Goal: Task Accomplishment & Management: Use online tool/utility

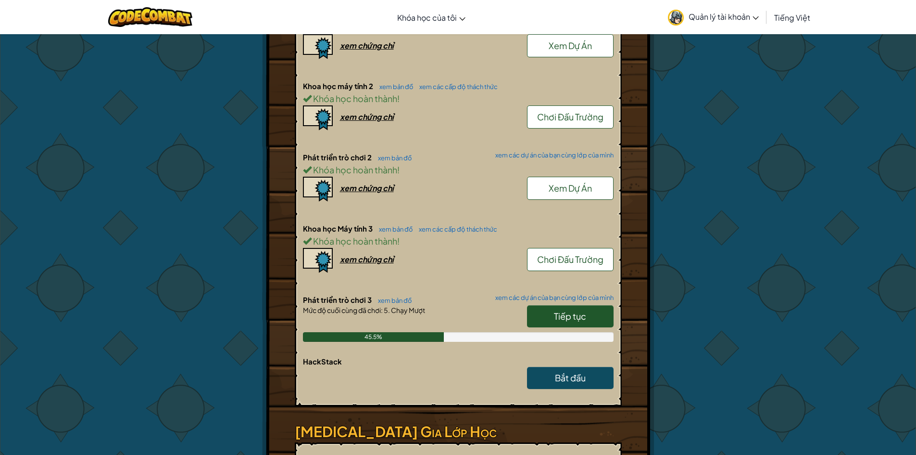
scroll to position [433, 0]
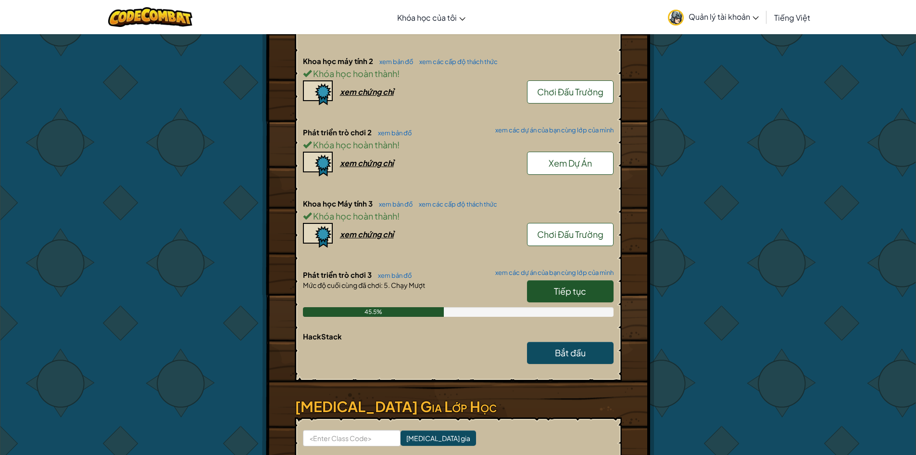
click at [563, 290] on span "Tiếp tục" at bounding box center [570, 290] width 32 height 11
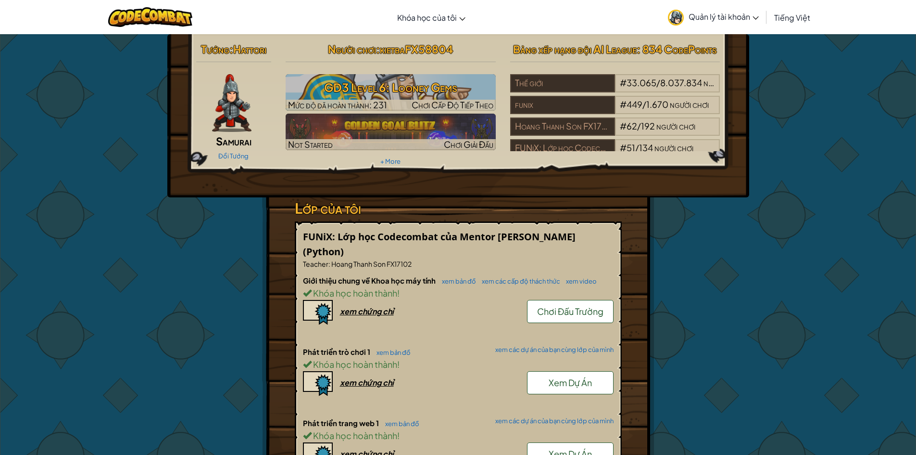
select select "vi"
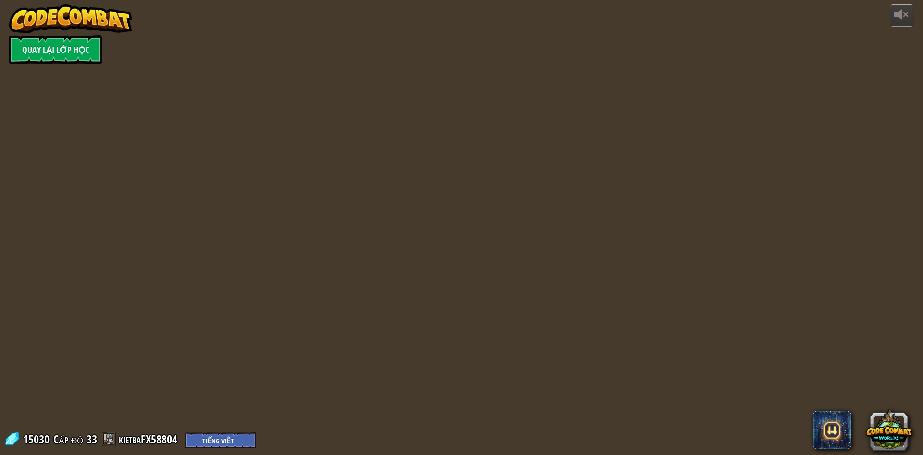
select select "vi"
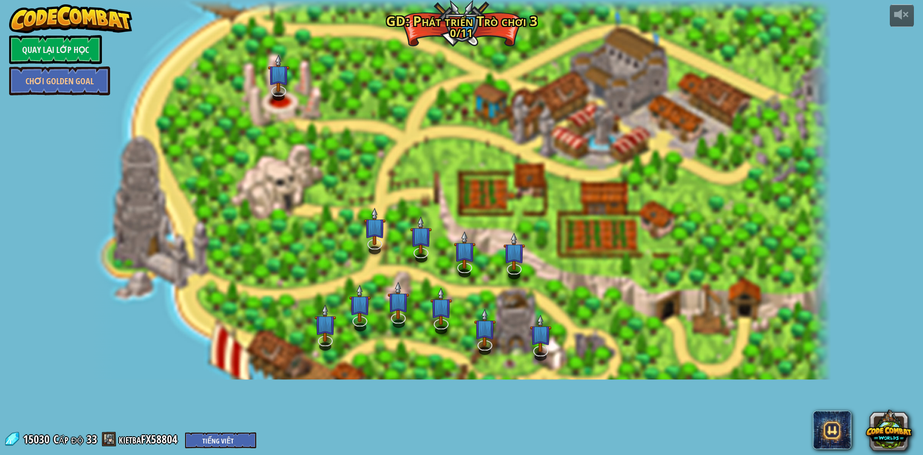
select select "vi"
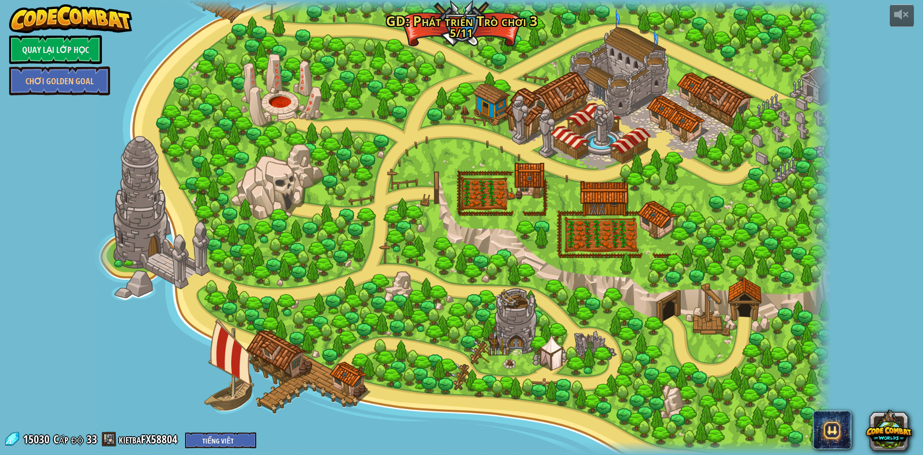
select select "vi"
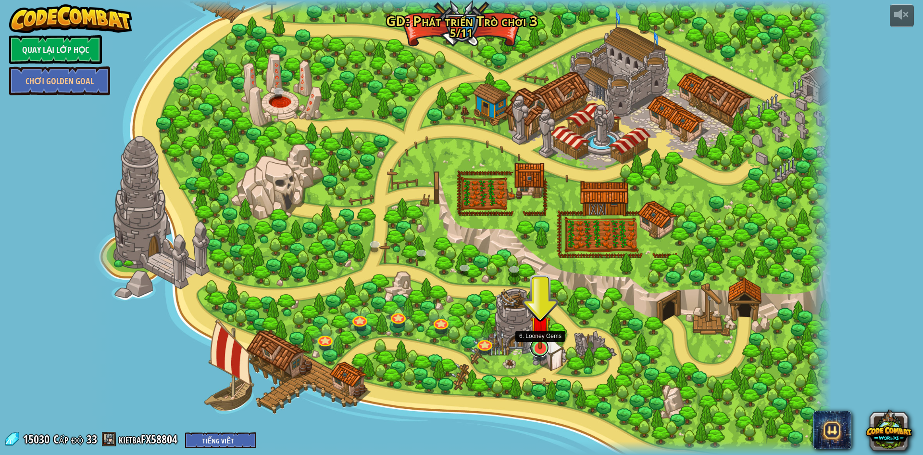
click at [545, 353] on link at bounding box center [539, 347] width 19 height 19
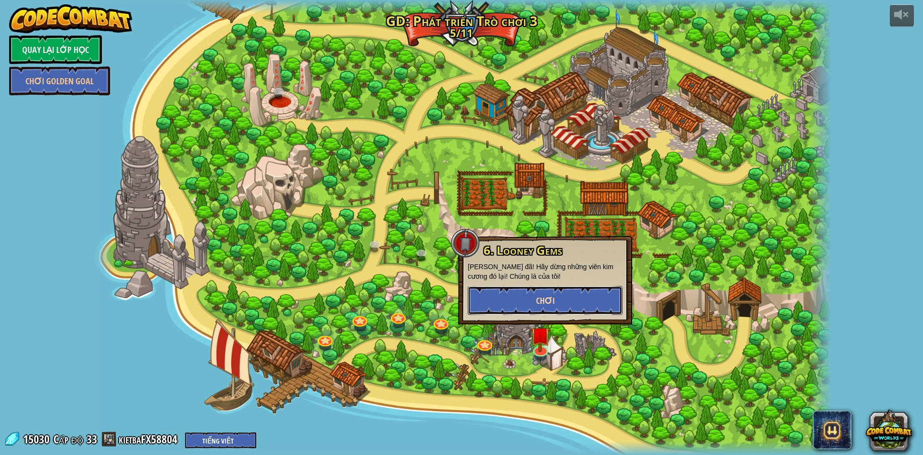
click at [518, 295] on button "Chơi" at bounding box center [545, 300] width 155 height 29
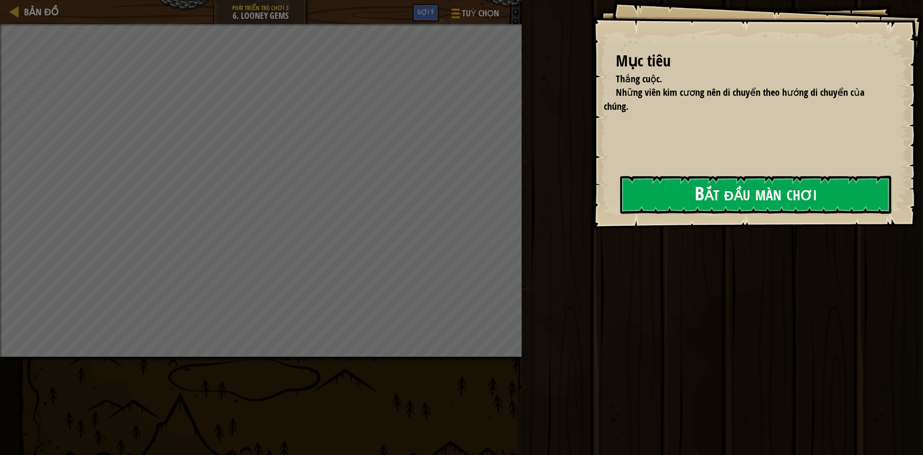
click at [681, 191] on button "Bắt đầu màn chơi" at bounding box center [755, 195] width 271 height 38
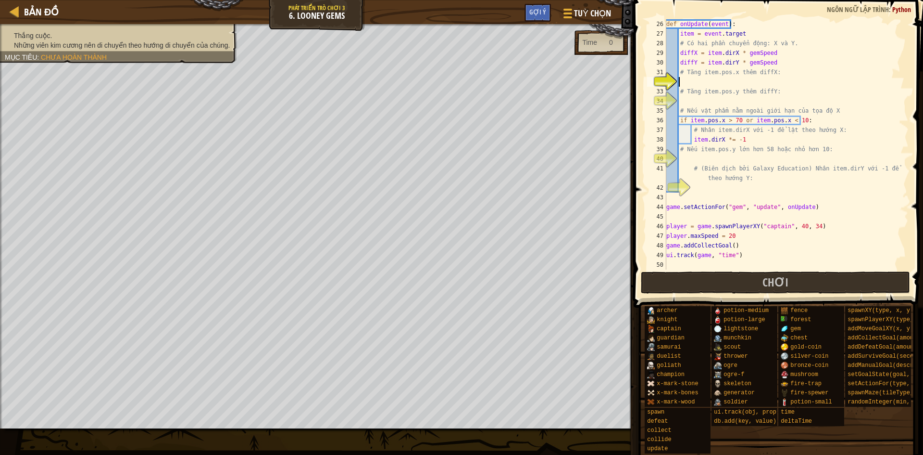
scroll to position [240, 0]
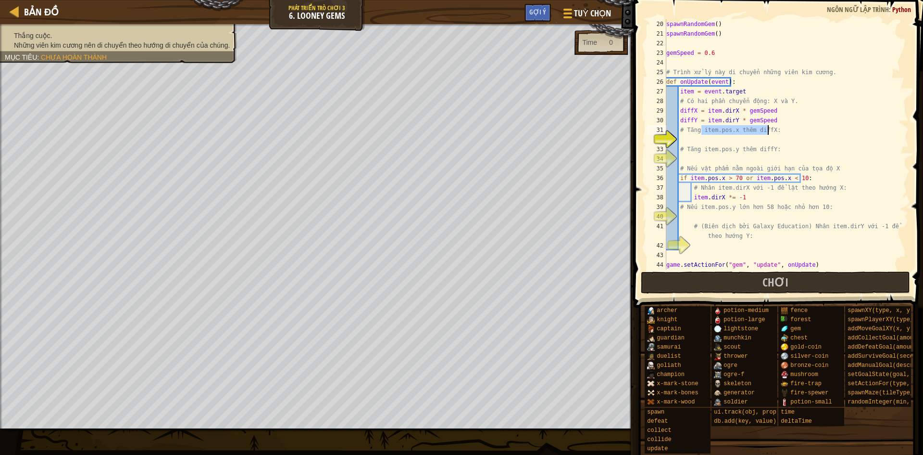
drag, startPoint x: 701, startPoint y: 127, endPoint x: 769, endPoint y: 131, distance: 68.4
click at [769, 131] on div "spawnRandomGem ( ) spawnRandomGem ( ) gemSpeed = 0.6 # Trình xử lý này di chuyể…" at bounding box center [783, 153] width 237 height 269
type textarea "# Tăng item.pos.x thêm diffX:"
click at [747, 137] on div "spawnRandomGem ( ) spawnRandomGem ( ) gemSpeed = 0.6 # Trình xử lý này di chuyể…" at bounding box center [783, 153] width 237 height 269
click at [726, 137] on div "spawnRandomGem ( ) spawnRandomGem ( ) gemSpeed = 0.6 # Trình xử lý này di chuyể…" at bounding box center [783, 153] width 237 height 269
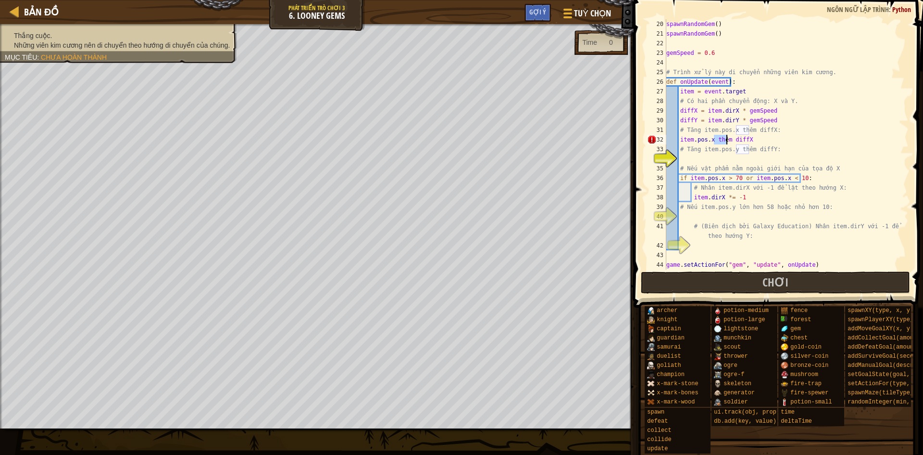
click at [726, 137] on div "spawnRandomGem ( ) spawnRandomGem ( ) gemSpeed = 0.6 # Trình xử lý này di chuyể…" at bounding box center [783, 153] width 237 height 269
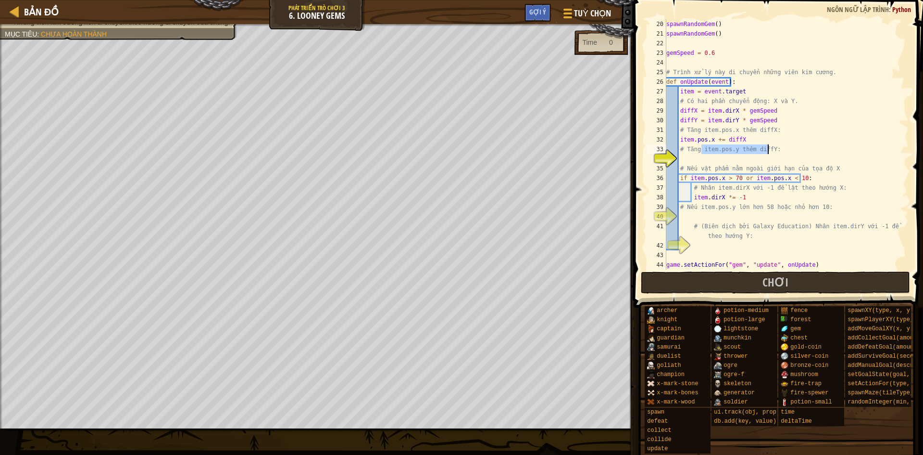
drag, startPoint x: 700, startPoint y: 146, endPoint x: 768, endPoint y: 145, distance: 67.8
click at [768, 145] on div "spawnRandomGem ( ) spawnRandomGem ( ) gemSpeed = 0.6 # Trình xử lý này di chuyể…" at bounding box center [783, 153] width 237 height 269
type textarea "# Tăng item.pos.y thêm diffY:"
click at [726, 159] on div "spawnRandomGem ( ) spawnRandomGem ( ) gemSpeed = 0.6 # Trình xử lý này di chuyể…" at bounding box center [783, 153] width 237 height 269
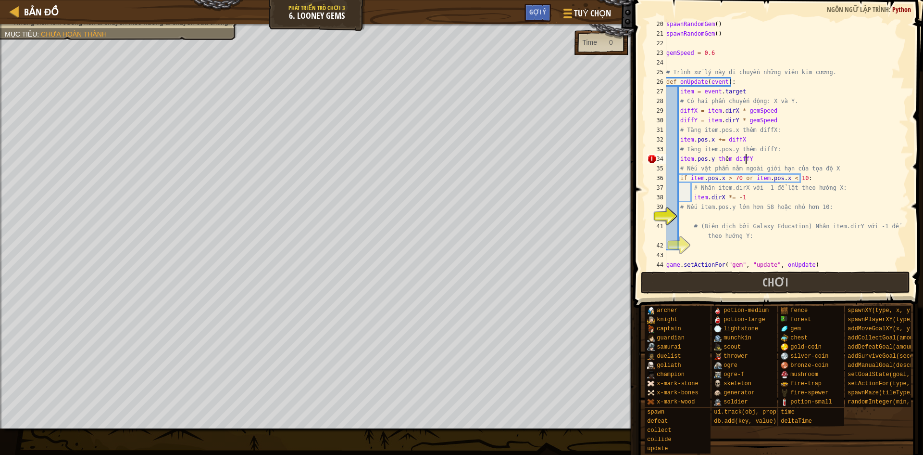
click at [723, 160] on div "spawnRandomGem ( ) spawnRandomGem ( ) gemSpeed = 0.6 # Trình xử lý này di chuyể…" at bounding box center [783, 153] width 237 height 269
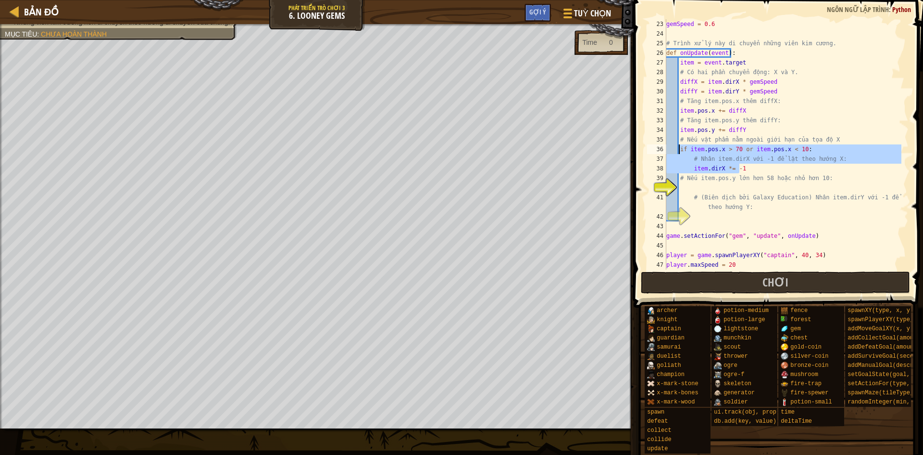
drag, startPoint x: 748, startPoint y: 166, endPoint x: 681, endPoint y: 151, distance: 69.6
click at [681, 151] on div "gemSpeed = 0.6 # Trình xử lý này di chuyển những viên kim cương. def onUpdate (…" at bounding box center [783, 153] width 237 height 269
type textarea "if item.pos.x > 70 or item.pos.x < 10: # Nhân item.dirX với -1 để lật theo hướn…"
click at [687, 185] on div "gemSpeed = 0.6 # Trình xử lý này di chuyển những viên kim cương. def onUpdate (…" at bounding box center [783, 153] width 237 height 269
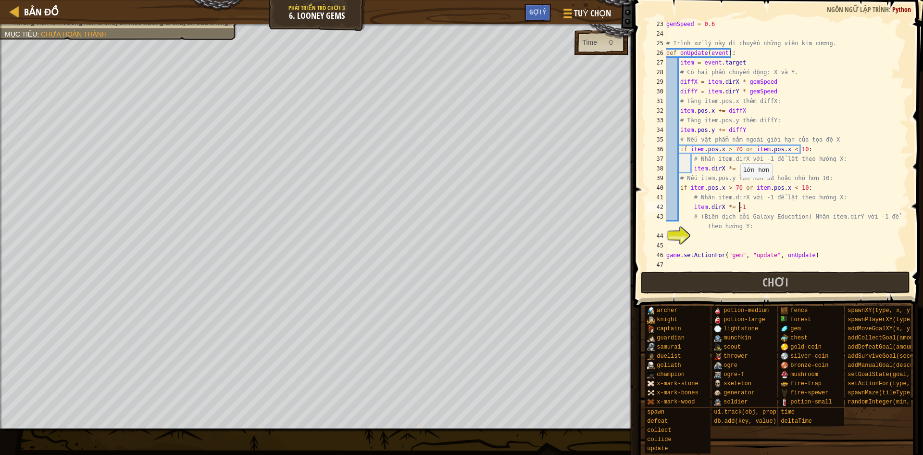
click at [736, 187] on div "gemSpeed = 0.6 # Trình xử lý này di chuyển những viên kim cương. def onUpdate (…" at bounding box center [783, 153] width 237 height 269
click at [782, 188] on div "gemSpeed = 0.6 # Trình xử lý này di chuyển những viên kim cương. def onUpdate (…" at bounding box center [783, 153] width 237 height 269
type textarea "item.dirY *= -1"
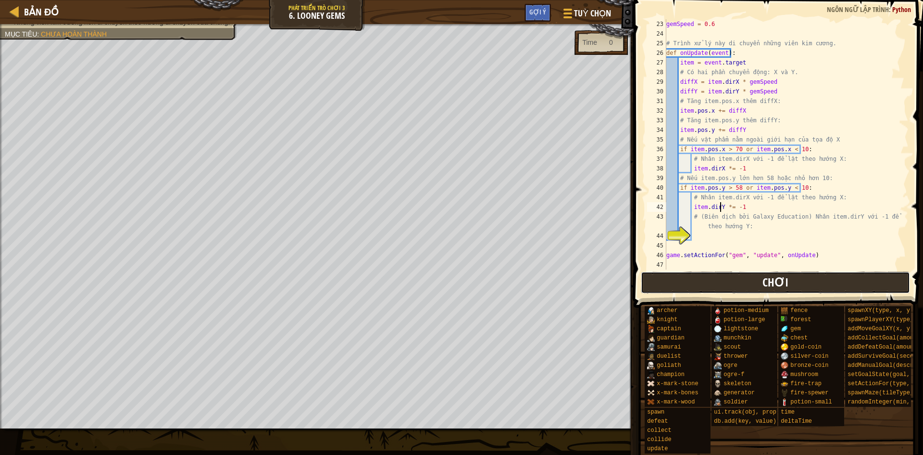
click at [765, 288] on span "Chơi" at bounding box center [776, 281] width 26 height 15
click at [823, 0] on body "Bản đồ Phát triển trò chơi 3 6. Looney Gems Tuỳ chọn Xong Gợi ý 1 ההההההההההההה…" at bounding box center [461, 0] width 923 height 0
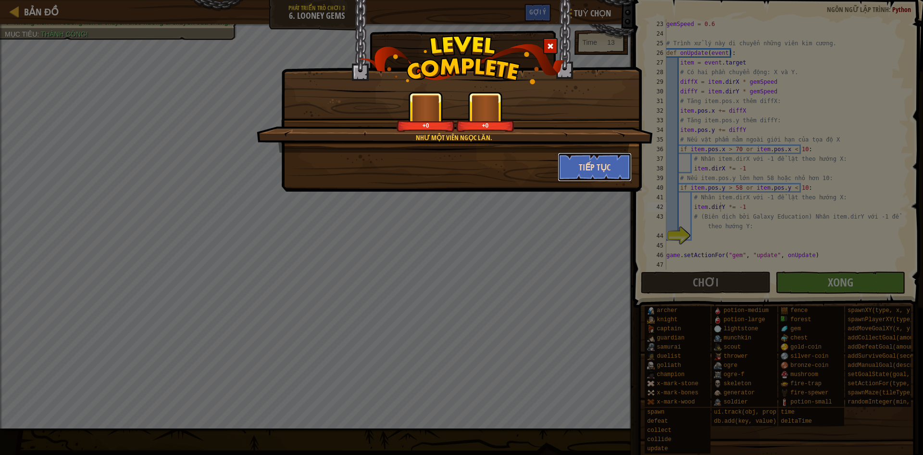
click at [571, 167] on button "Tiếp tục" at bounding box center [595, 166] width 75 height 29
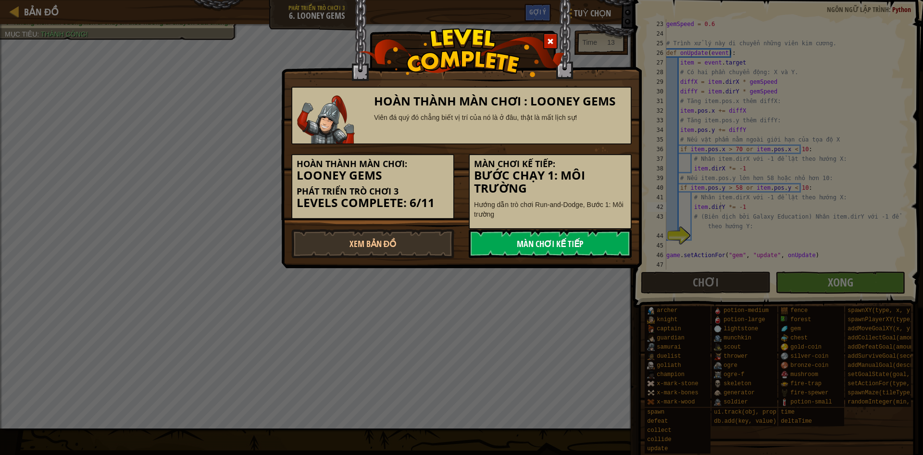
click at [570, 235] on link "Màn chơi kế tiếp" at bounding box center [550, 243] width 163 height 29
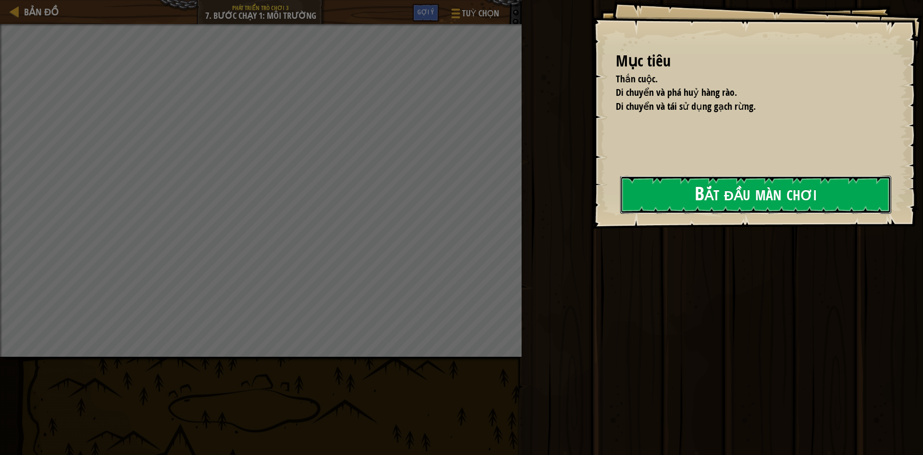
click at [670, 190] on button "Bắt đầu màn chơi" at bounding box center [755, 195] width 271 height 38
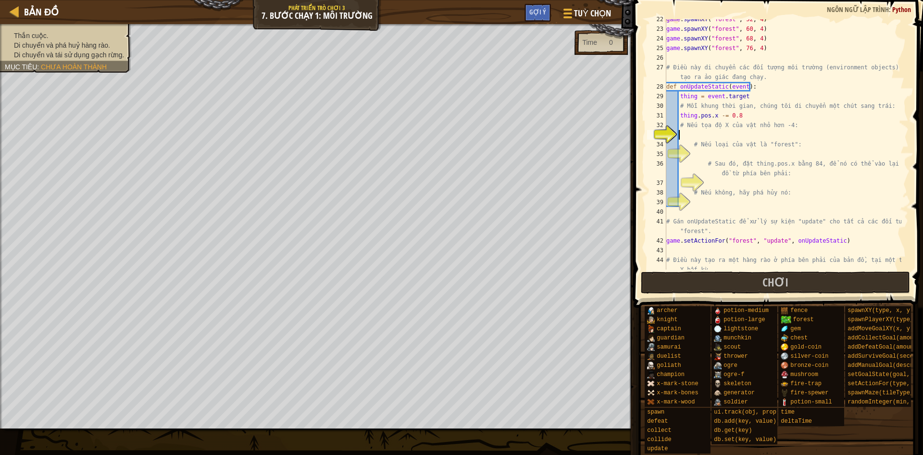
scroll to position [216, 0]
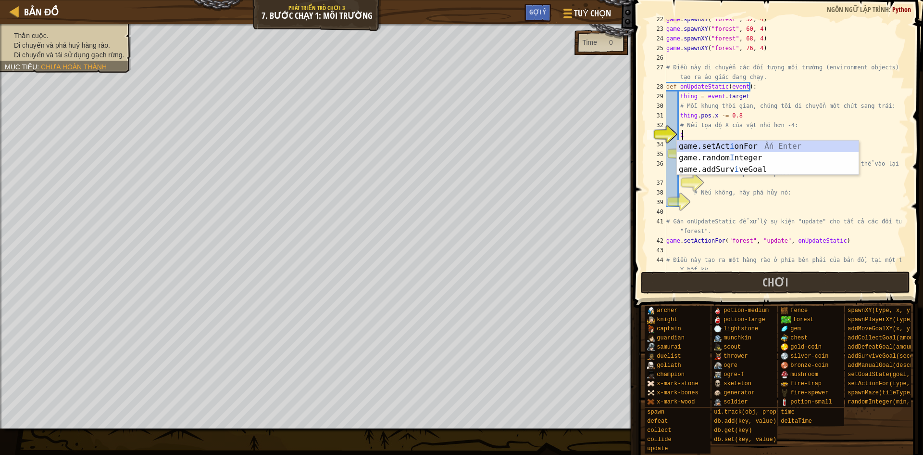
type textarea "i"
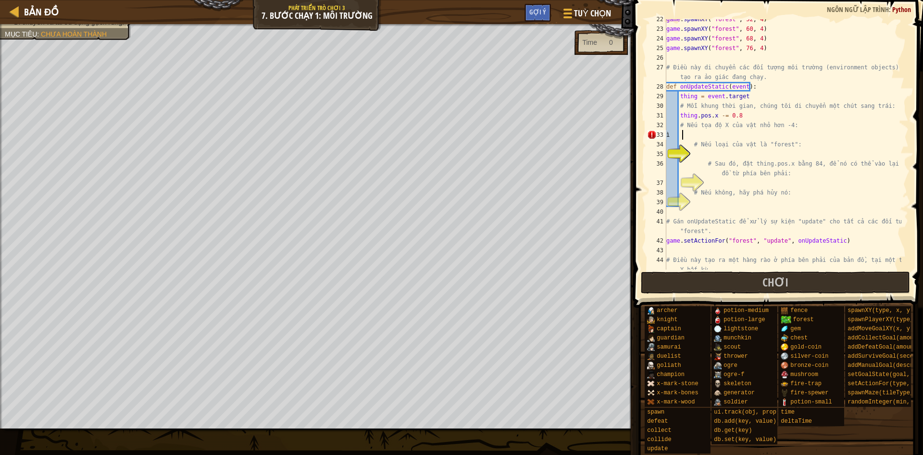
type textarea "ì"
type textarea "# Nếu loại của vật là "forest":"
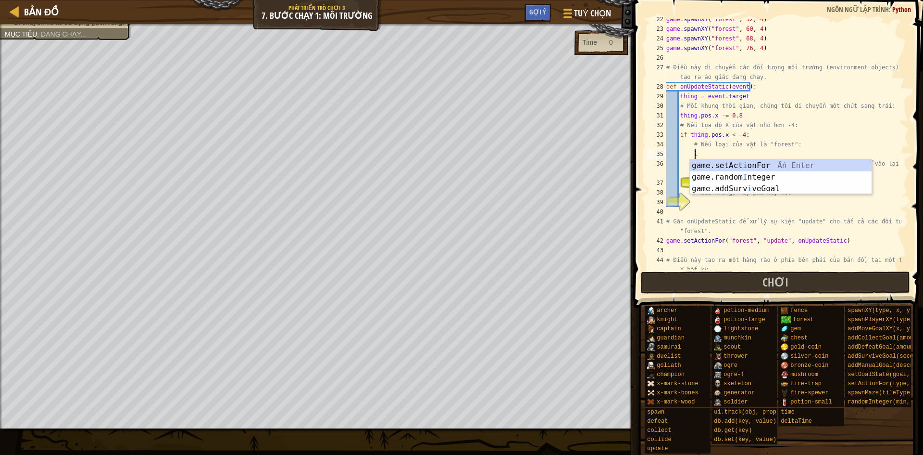
type textarea "i"
type textarea "ì"
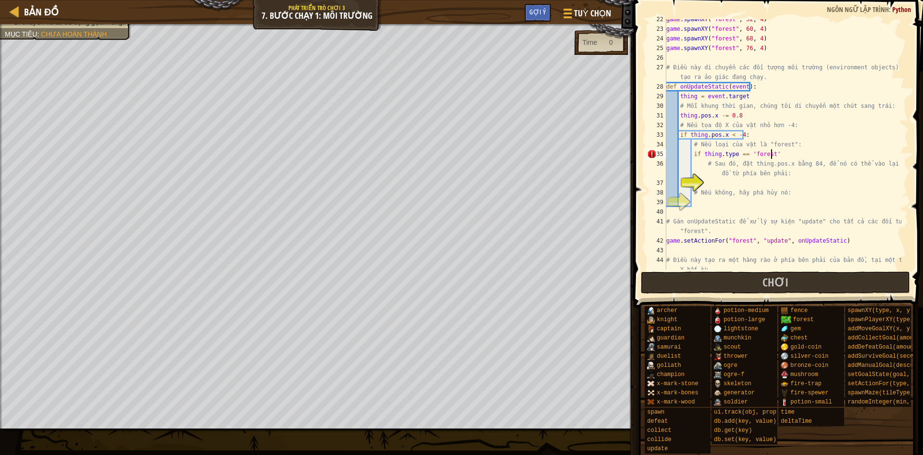
scroll to position [4, 8]
type textarea "# Sau đó, đặt thing.pos.x bằng 84, để nó có thể vào lại bản đồ từ phía bên phải:"
type textarea "# Nếu không, hãy phá hủy nó:"
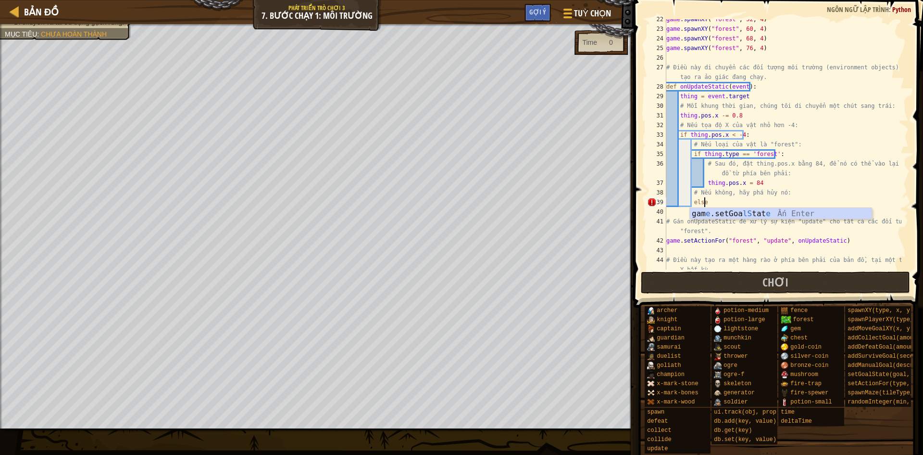
type textarea "else:"
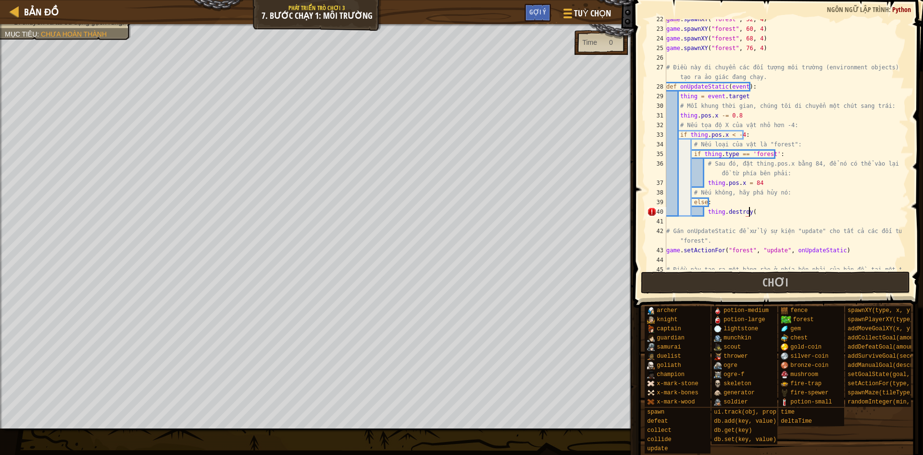
scroll to position [4, 6]
type textarea "thing.destroy()"
click at [776, 281] on span "Chơi" at bounding box center [776, 281] width 26 height 15
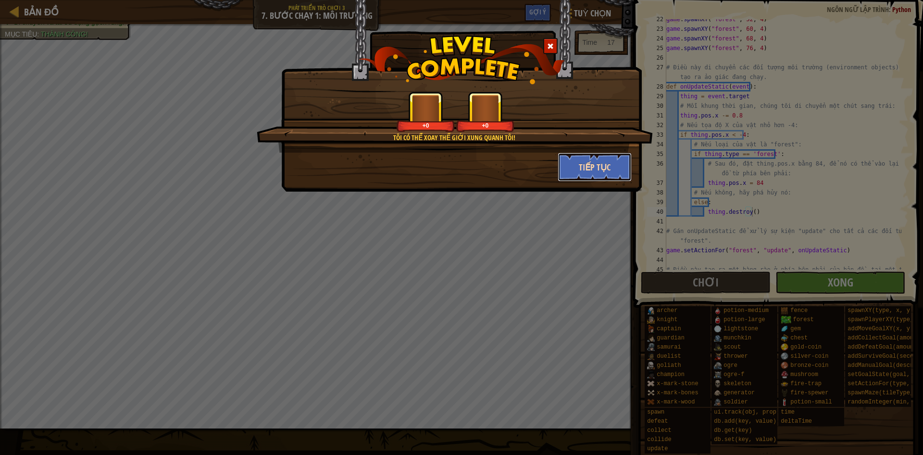
click at [570, 164] on button "Tiếp tục" at bounding box center [595, 166] width 75 height 29
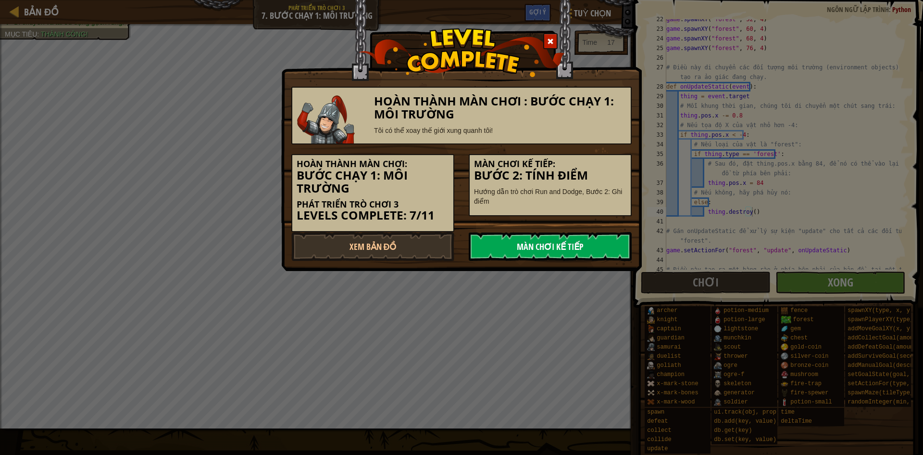
click at [529, 248] on link "Màn chơi kế tiếp" at bounding box center [550, 246] width 163 height 29
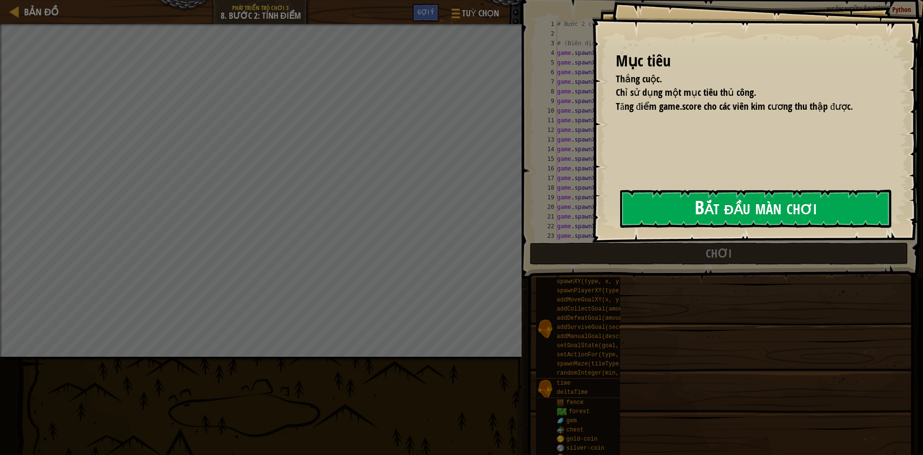
click at [620, 220] on button "Bắt đầu màn chơi" at bounding box center [755, 208] width 271 height 38
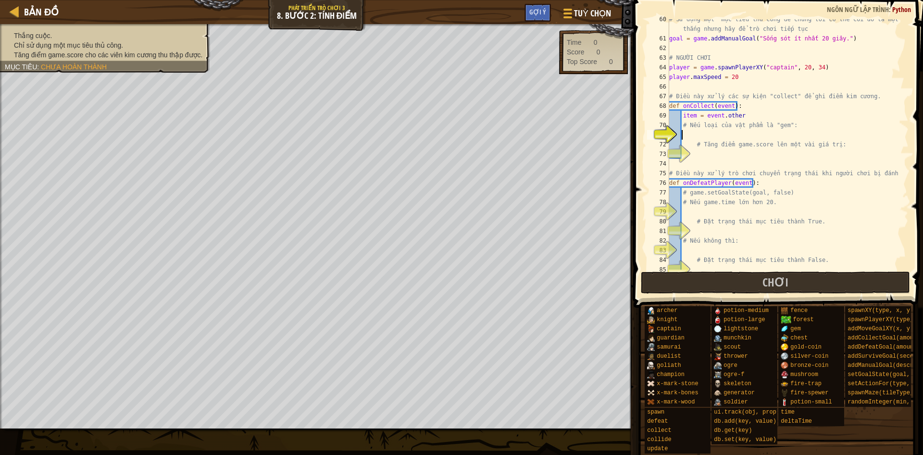
scroll to position [582, 0]
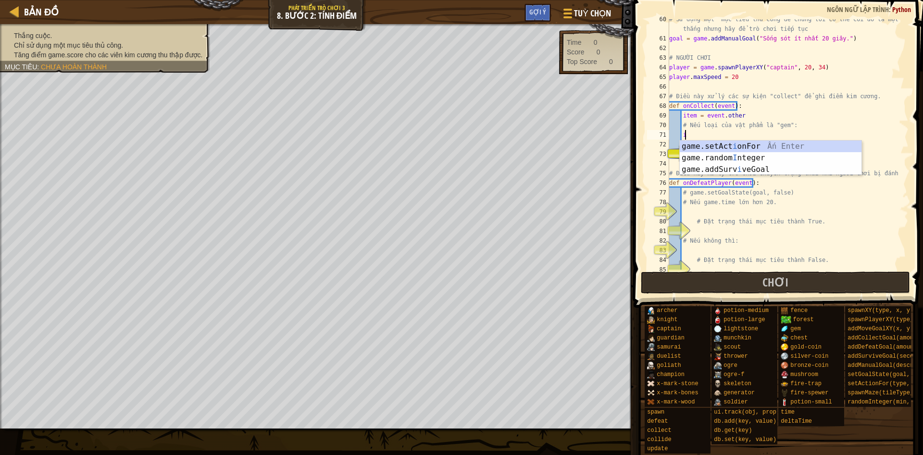
type textarea "i"
type textarea "ì"
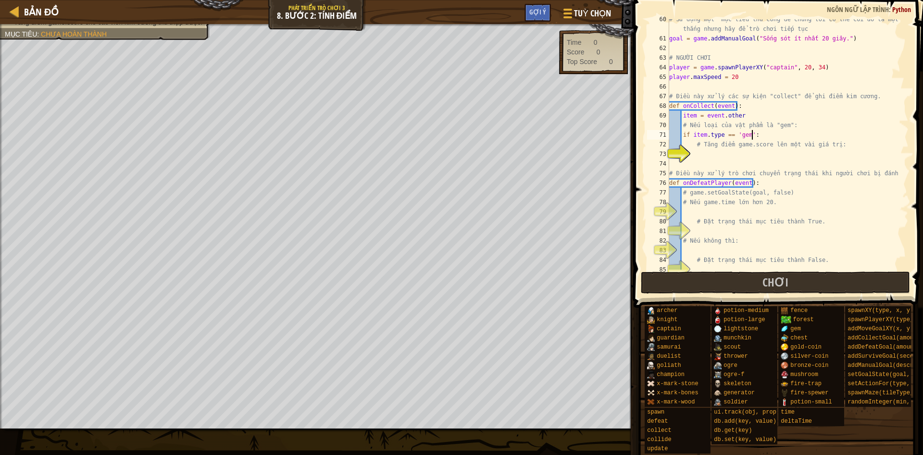
scroll to position [4, 6]
type textarea "# Tăng điểm game.score lên một vài giá trị:"
type textarea "game.score += item.value"
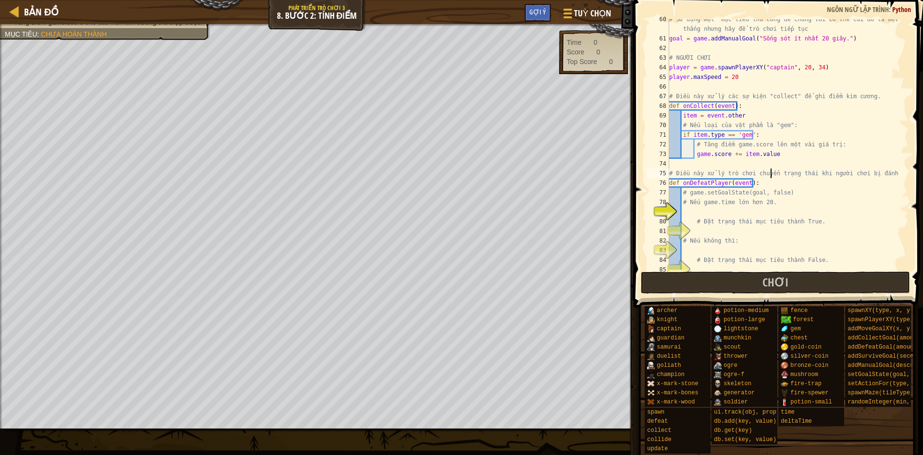
type textarea "# Nếu game.time lớn hơn 20."
type textarea "f"
type textarea "i"
type textarea "ì"
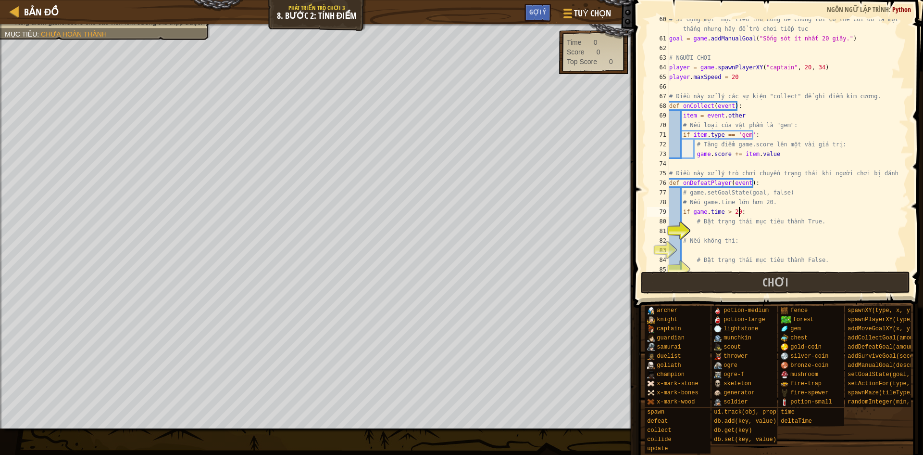
type textarea "# Đặt trạng thái mục tiêu thành True."
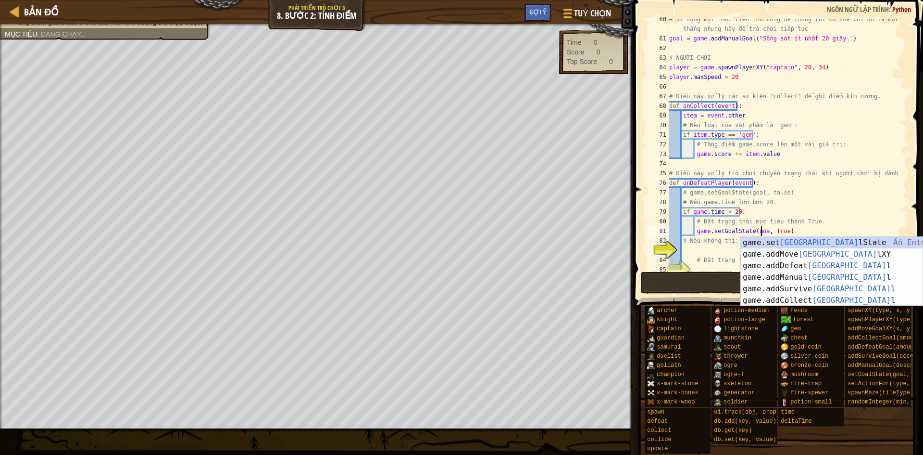
scroll to position [4, 8]
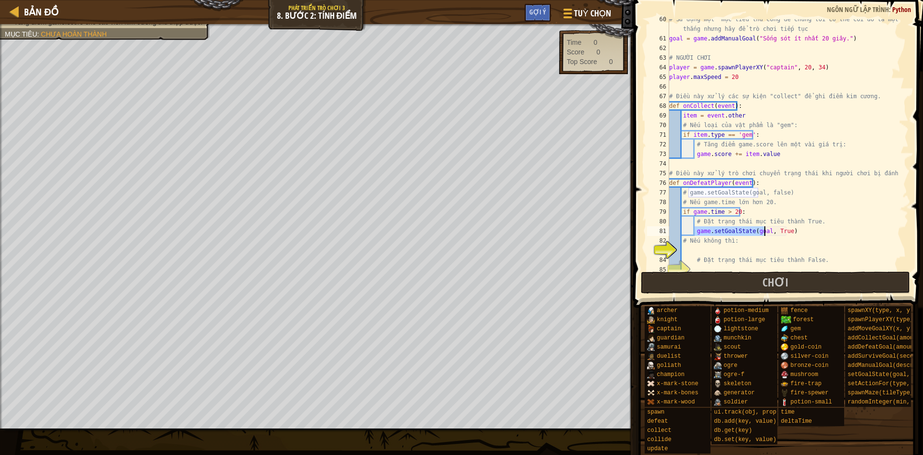
type textarea "# Nếu không thì:"
type textarea "el"
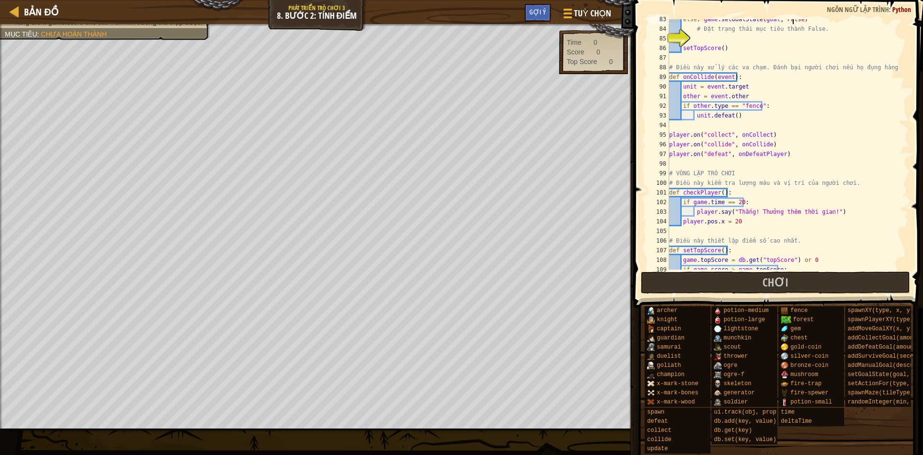
scroll to position [842, 0]
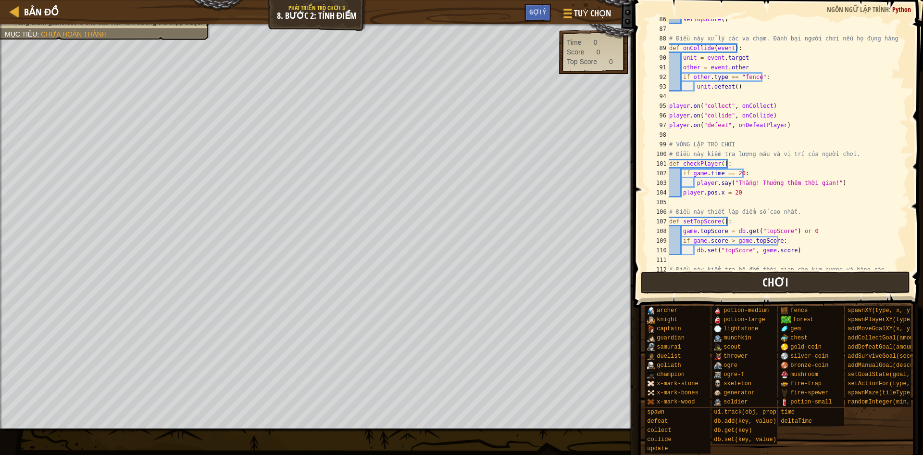
type textarea "else: game.setGoalState(goal, False)"
click at [736, 292] on button "Chơi" at bounding box center [776, 282] width 270 height 22
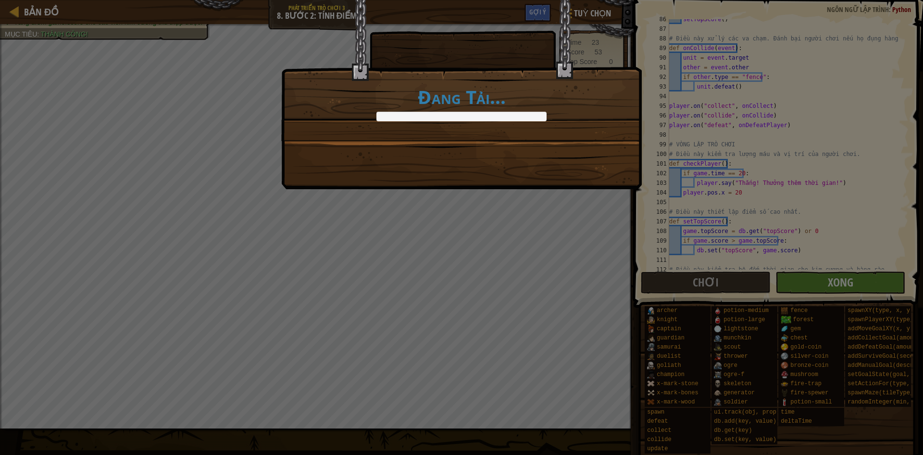
click at [855, 1] on body "Bản đồ Phát triển trò chơi 3 8. Bước 2: Tính điểm Tuỳ chọn Xong Gợi ý 1 ההההההה…" at bounding box center [461, 0] width 923 height 1
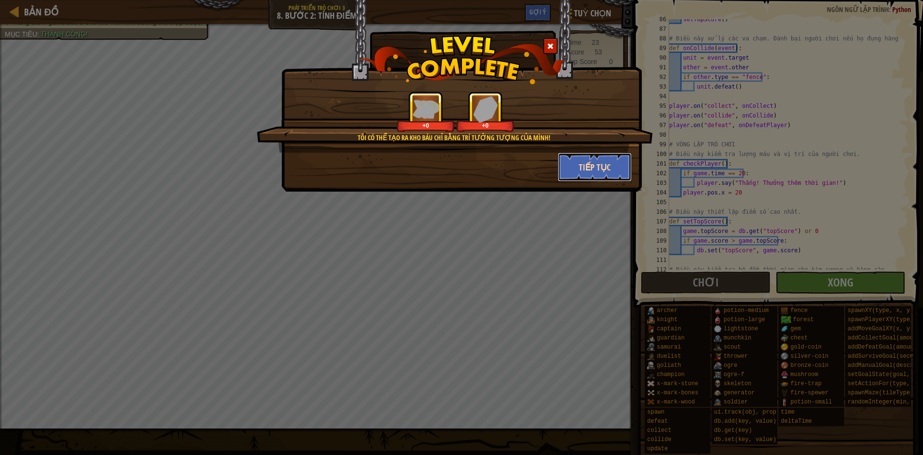
click at [597, 161] on button "Tiếp tục" at bounding box center [595, 166] width 75 height 29
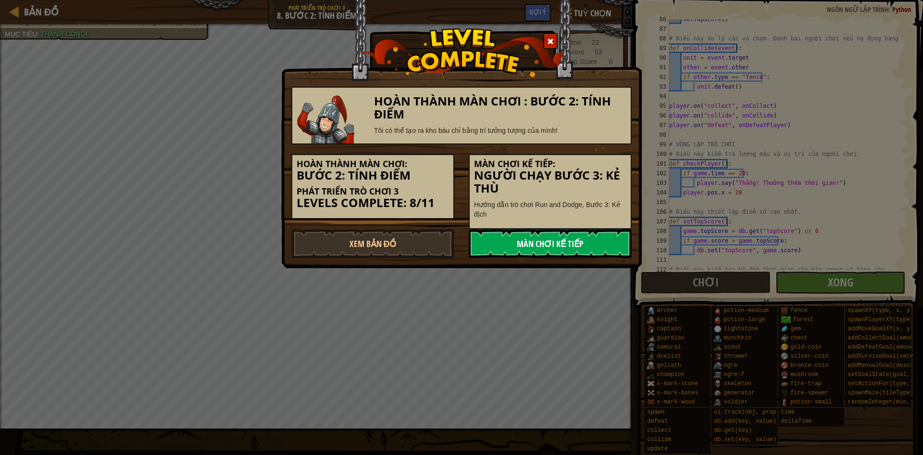
click at [553, 242] on link "Màn chơi kế tiếp" at bounding box center [550, 243] width 163 height 29
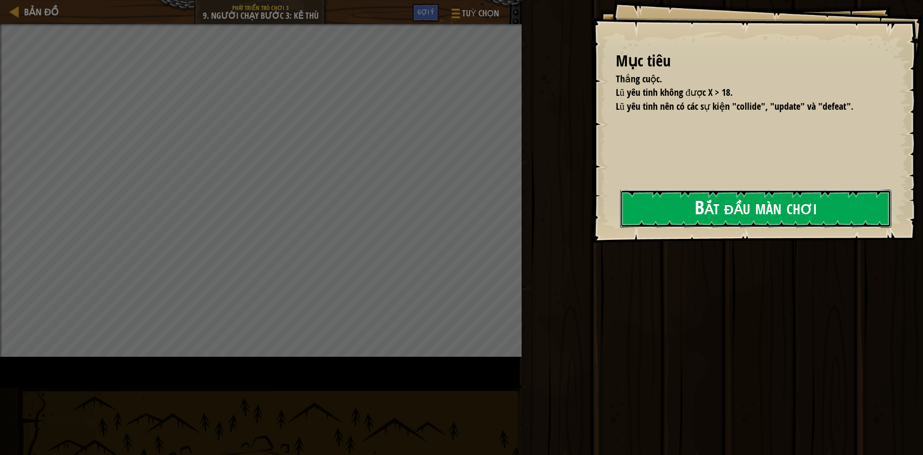
click at [623, 224] on button "Bắt đầu màn chơi" at bounding box center [755, 208] width 271 height 38
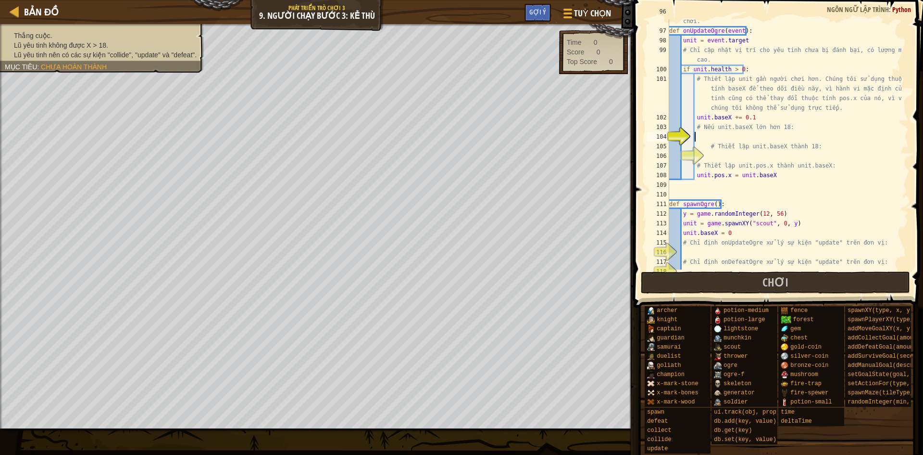
scroll to position [938, 0]
type textarea "i"
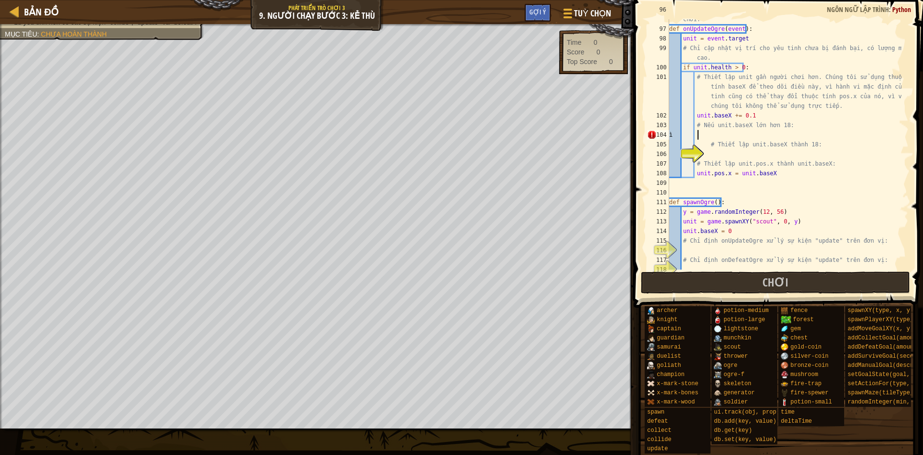
type textarea "ì"
type textarea "if unit.baseX > 18: unit.baseX = 18"
click at [746, 250] on div "# Điều này cập nhật vị trí của lũ yêu tinh để chúng từ từ bắt kịp người chơi. d…" at bounding box center [785, 144] width 234 height 279
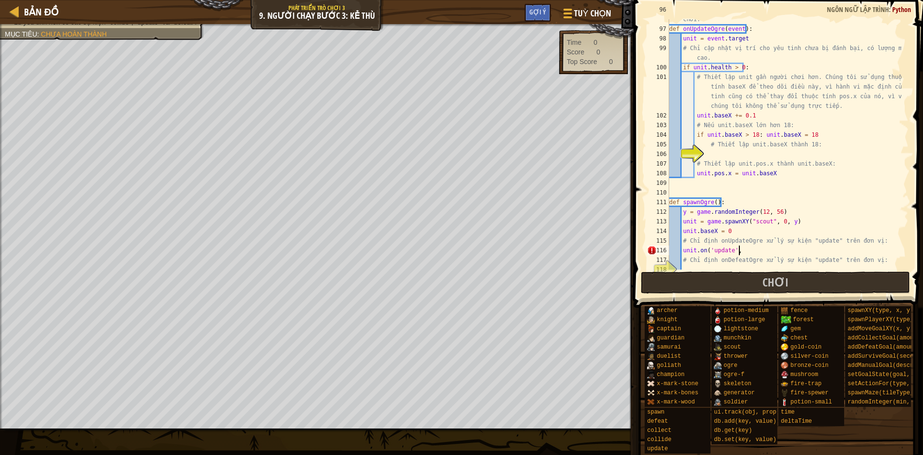
click at [746, 235] on div "# Điều này cập nhật vị trí của lũ yêu tinh để chúng từ từ bắt kịp người chơi. d…" at bounding box center [785, 144] width 234 height 279
click at [744, 240] on div "# Điều này cập nhật vị trí của lũ yêu tinh để chúng từ từ bắt kịp người chơi. d…" at bounding box center [785, 144] width 234 height 279
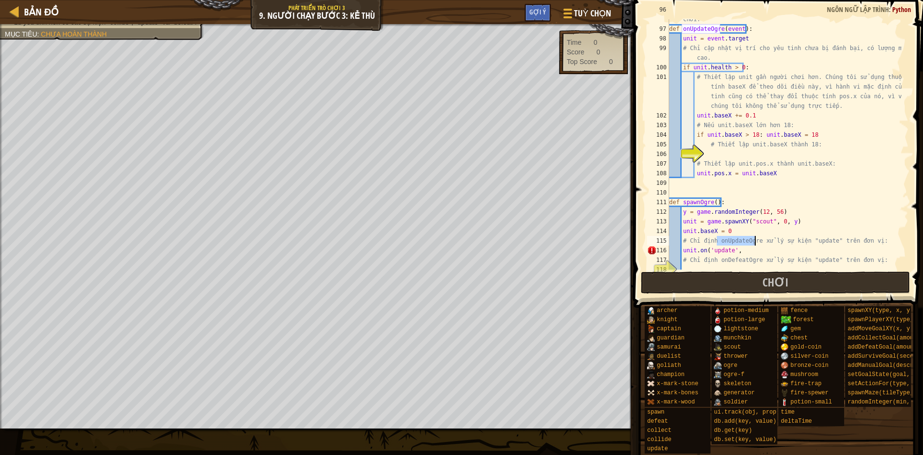
click at [751, 256] on div "# Điều này cập nhật vị trí của lũ yêu tinh để chúng từ từ bắt kịp người chơi. d…" at bounding box center [785, 144] width 234 height 279
click at [754, 248] on div "# Điều này cập nhật vị trí của lũ yêu tinh để chúng từ từ bắt kịp người chơi. d…" at bounding box center [785, 144] width 234 height 279
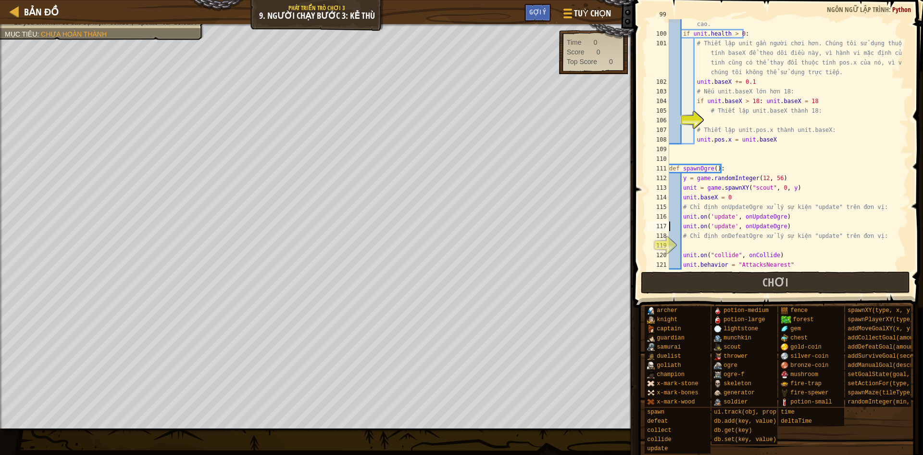
scroll to position [1000, 0]
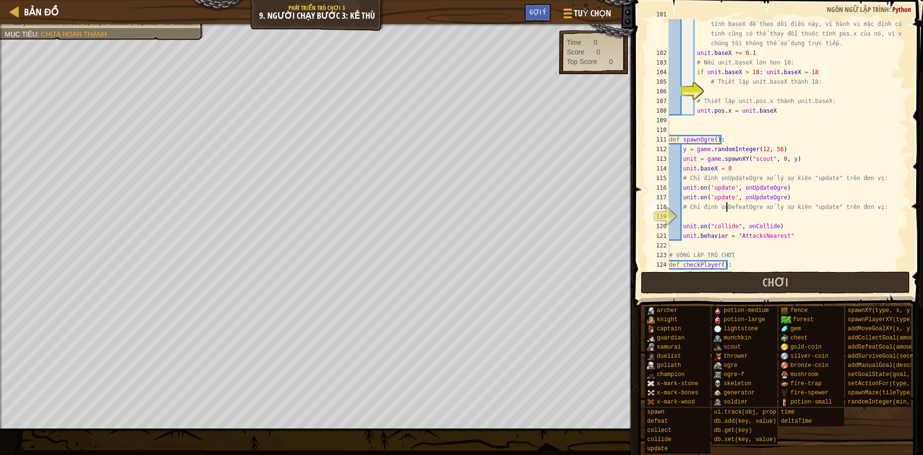
click at [727, 205] on div "# Thiết lập unit gần người chơi hơn. Chúng tôi sử dụng thuộc tính baseX để theo…" at bounding box center [785, 159] width 234 height 298
click at [757, 194] on div "# Thiết lập unit gần người chơi hơn. Chúng tôi sử dụng thuộc tính baseX để theo…" at bounding box center [785, 159] width 234 height 298
click at [720, 199] on div "# Thiết lập unit gần người chơi hơn. Chúng tôi sử dụng thuộc tính baseX để theo…" at bounding box center [785, 159] width 234 height 298
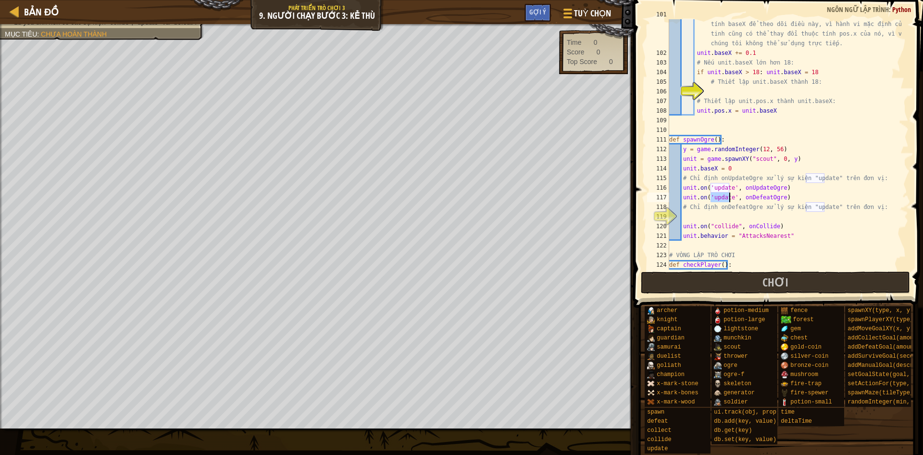
click at [720, 199] on div "# Thiết lập unit gần người chơi hơn. Chúng tôi sử dụng thuộc tính baseX để theo…" at bounding box center [785, 159] width 234 height 298
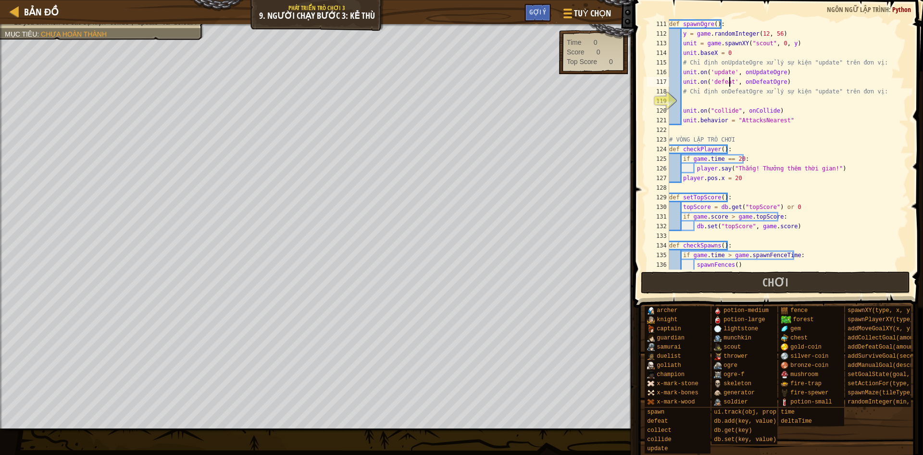
scroll to position [1174, 0]
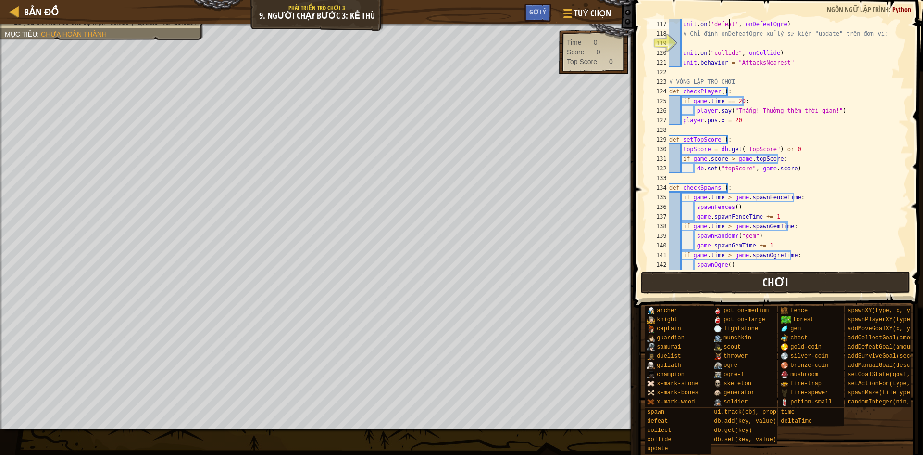
type textarea "unit.on('defeat', onDefeatOgre)"
click at [756, 285] on button "Chơi" at bounding box center [776, 282] width 270 height 22
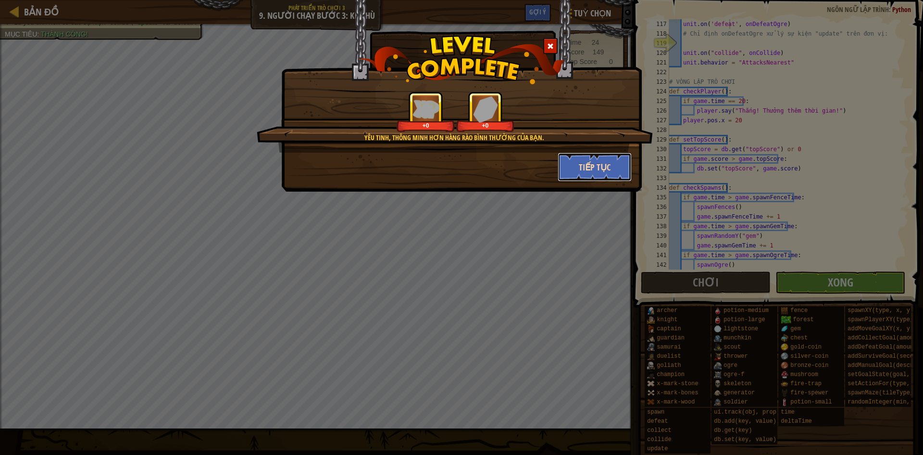
click at [598, 176] on button "Tiếp tục" at bounding box center [595, 166] width 75 height 29
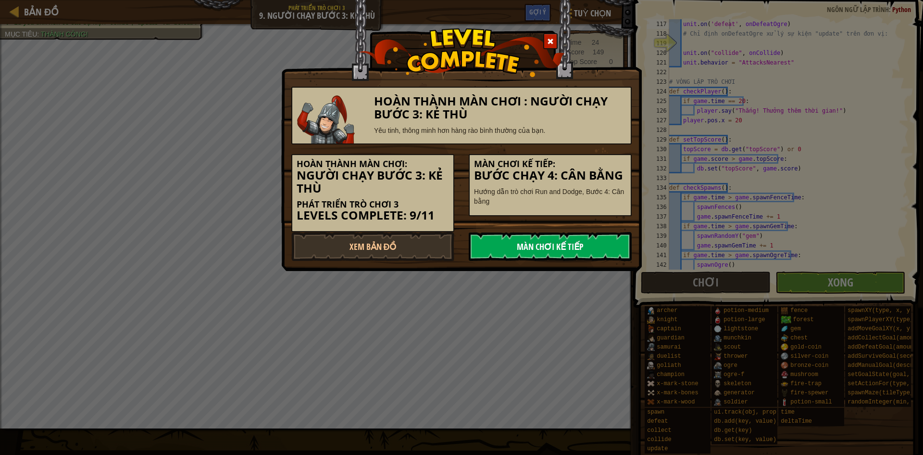
click at [542, 249] on link "Màn chơi kế tiếp" at bounding box center [550, 246] width 163 height 29
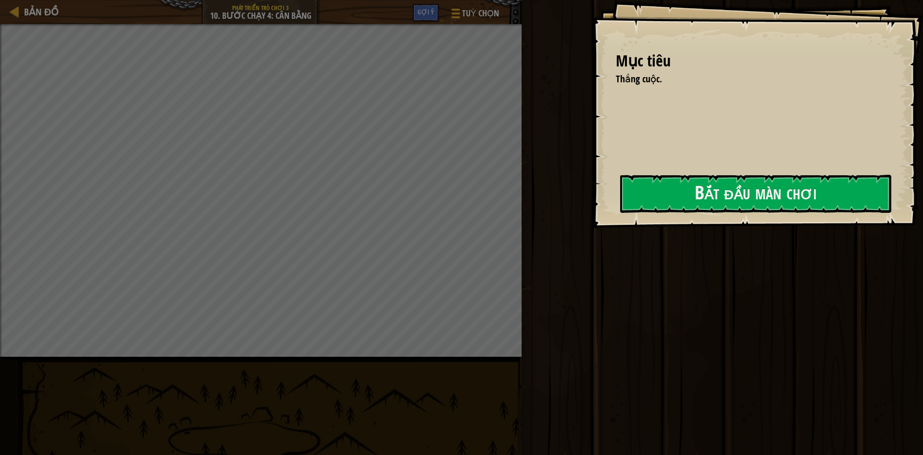
click at [620, 169] on div "Mục tiêu Thắng cuộc. Bắt đầu màn chơi Không kết nối được với server Bạn cần mua…" at bounding box center [757, 113] width 331 height 227
click at [621, 188] on button "Bắt đầu màn chơi" at bounding box center [755, 194] width 271 height 38
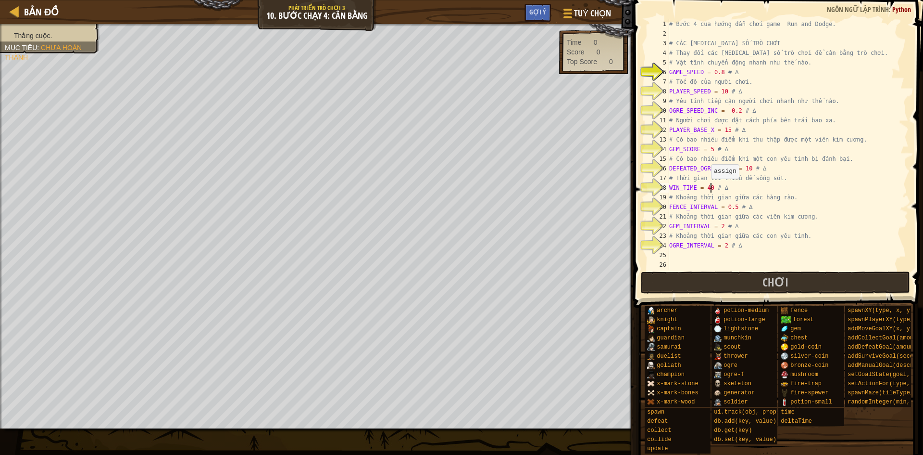
click at [709, 188] on div "# Bước 4 của hướng dẫn chơi game Run and Dodge. # CÁC [MEDICAL_DATA] SỐ TRÒ CHƠ…" at bounding box center [785, 153] width 234 height 269
click at [745, 220] on div "# Bước 4 của hướng dẫn chơi game Run and Dodge. # CÁC [MEDICAL_DATA] SỐ TRÒ CHƠ…" at bounding box center [785, 153] width 234 height 269
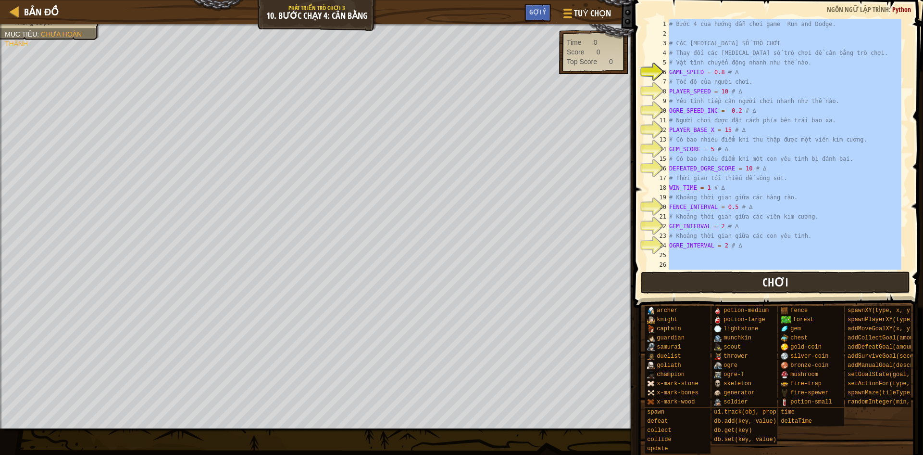
type textarea "game.on("update", onUpdateGame)"
click at [713, 280] on button "Chơi" at bounding box center [776, 282] width 270 height 22
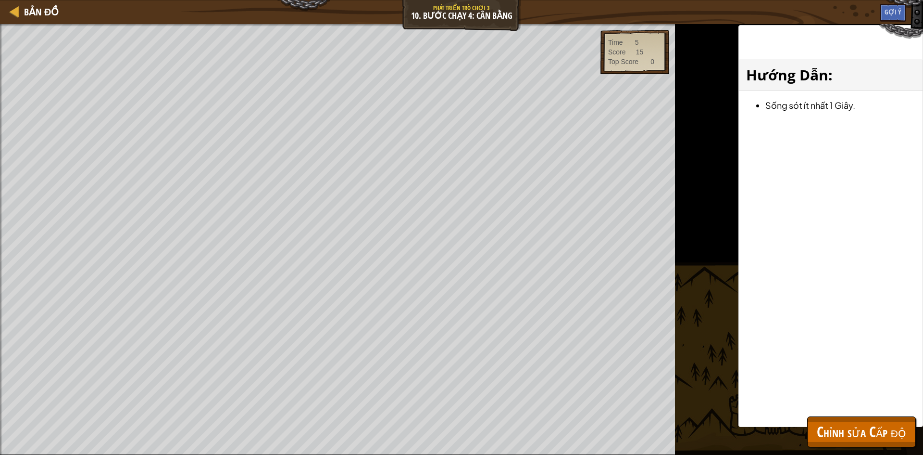
scroll to position [4, 0]
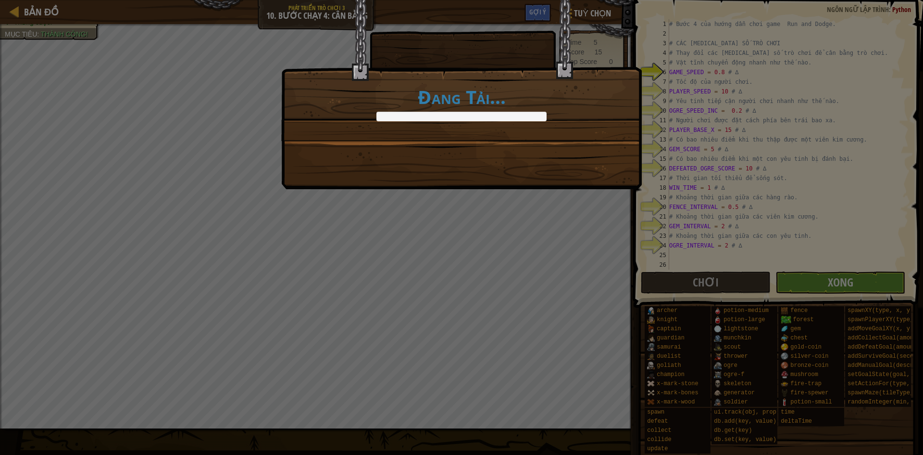
click at [815, 276] on div "Đang Tải..." at bounding box center [461, 227] width 923 height 455
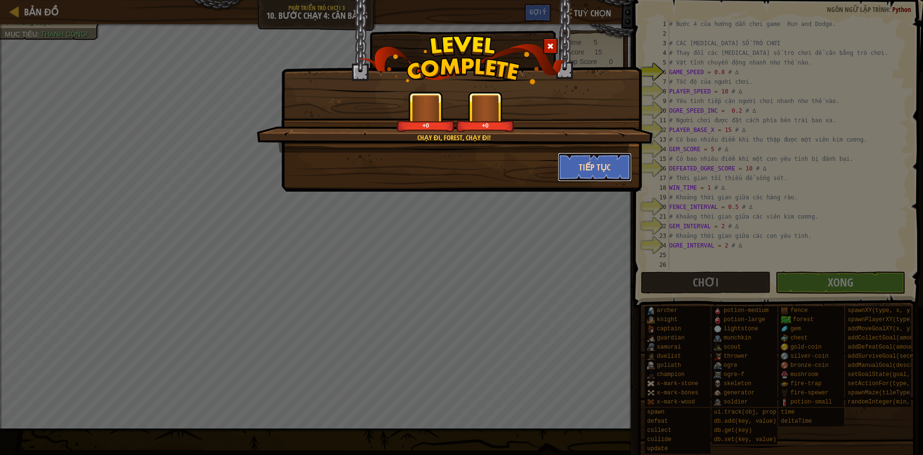
click at [595, 165] on button "Tiếp tục" at bounding box center [595, 166] width 75 height 29
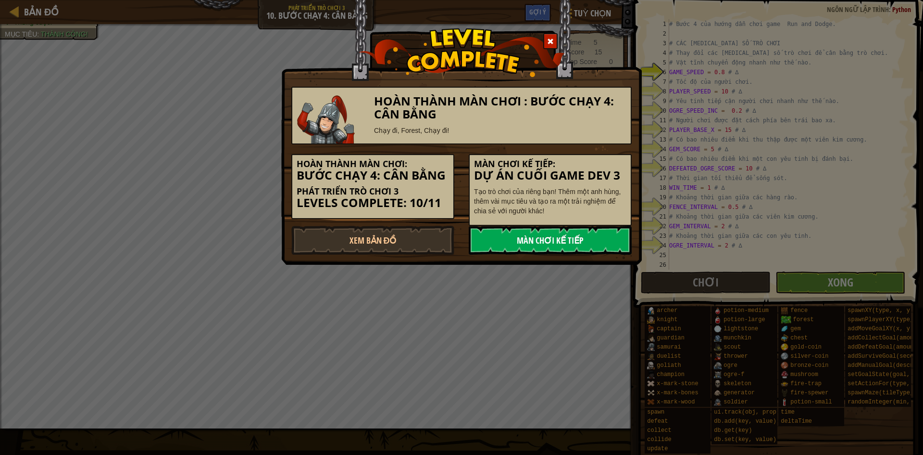
click at [563, 240] on link "Màn chơi kế tiếp" at bounding box center [550, 240] width 163 height 29
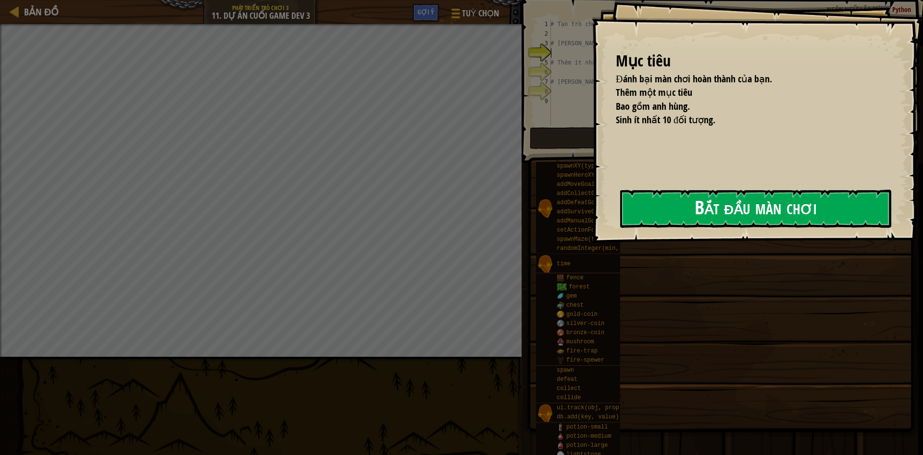
click at [682, 197] on button "Bắt đầu màn chơi" at bounding box center [755, 208] width 271 height 38
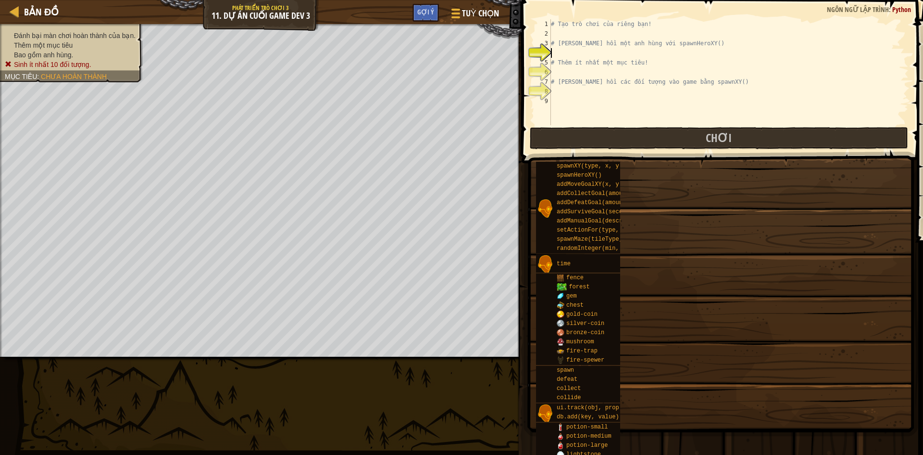
click at [692, 103] on div "# Tạo trò chơi của riêng bạn! # [PERSON_NAME] hồi một anh hùng với spawnHeroXY(…" at bounding box center [729, 81] width 360 height 125
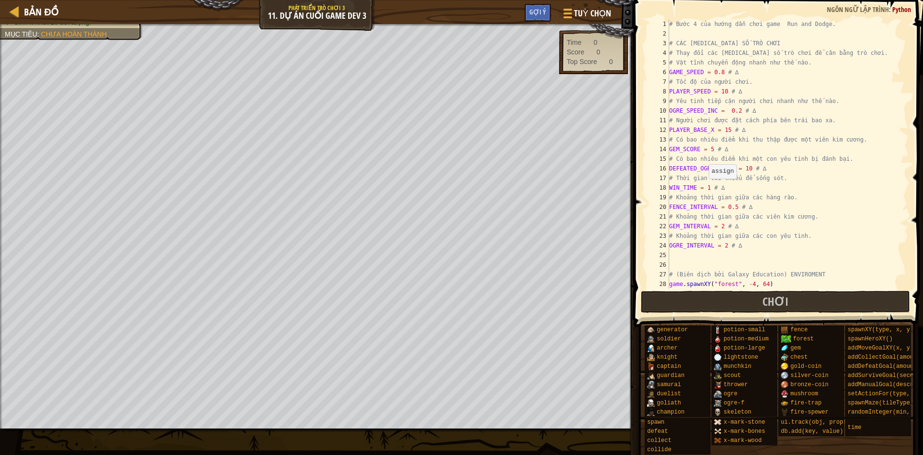
click at [706, 189] on div "# Bước 4 của hướng dẫn chơi game Run and Dodge. # CÁC [MEDICAL_DATA] SỐ TRÒ CHƠ…" at bounding box center [785, 163] width 234 height 289
click at [745, 174] on div "# Bước 4 của hướng dẫn chơi game Run and Dodge. # CÁC [MEDICAL_DATA] SỐ TRÒ CHƠ…" at bounding box center [785, 163] width 234 height 289
click at [720, 73] on div "# Bước 4 của hướng dẫn chơi game Run and Dodge. # CÁC [MEDICAL_DATA] SỐ TRÒ CHƠ…" at bounding box center [785, 163] width 234 height 289
click at [730, 166] on div "# Bước 4 của hướng dẫn chơi game Run and Dodge. # CÁC [MEDICAL_DATA] SỐ TRÒ CHƠ…" at bounding box center [785, 163] width 234 height 289
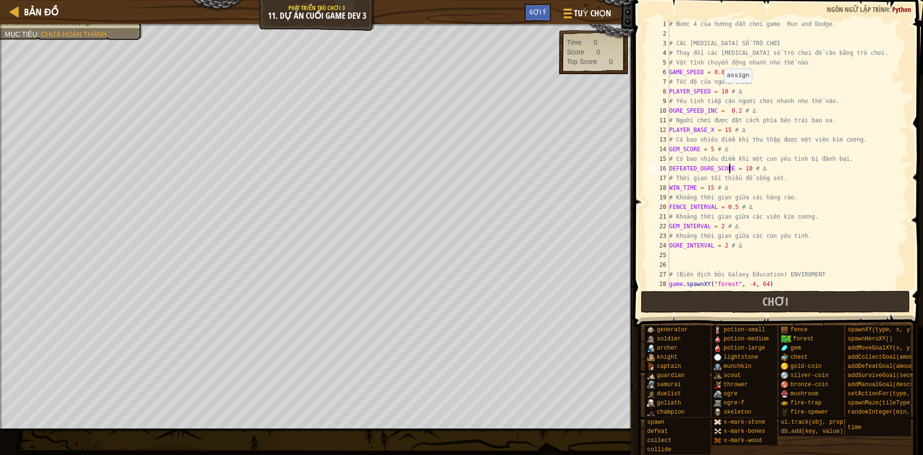
click at [722, 92] on div "# Bước 4 của hướng dẫn chơi game Run and Dodge. # CÁC [MEDICAL_DATA] SỐ TRÒ CHƠ…" at bounding box center [785, 163] width 234 height 289
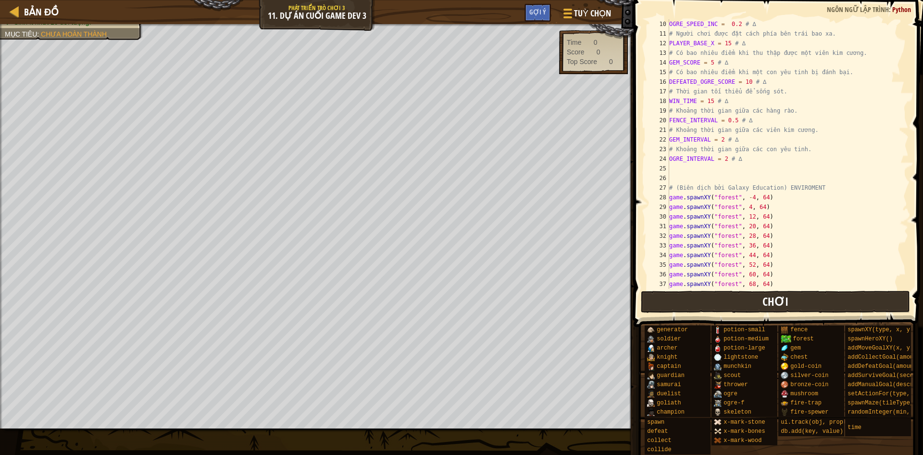
type textarea "PLAYER_SPEED = 20 # ∆"
click at [789, 300] on button "Chơi" at bounding box center [776, 302] width 270 height 22
click at [777, 299] on span "Chơi" at bounding box center [776, 300] width 26 height 15
click at [715, 302] on button "Chơi" at bounding box center [776, 302] width 270 height 22
click at [740, 303] on button "Chơi" at bounding box center [776, 302] width 270 height 22
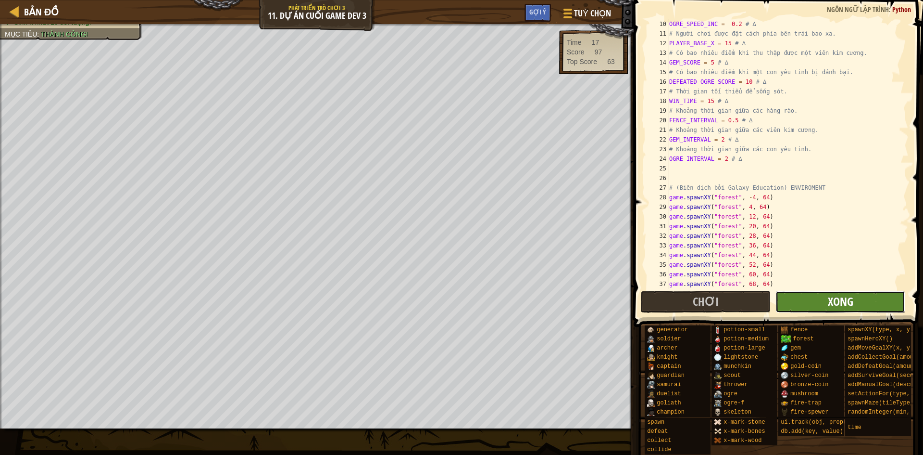
click at [832, 305] on span "Xong" at bounding box center [840, 300] width 25 height 15
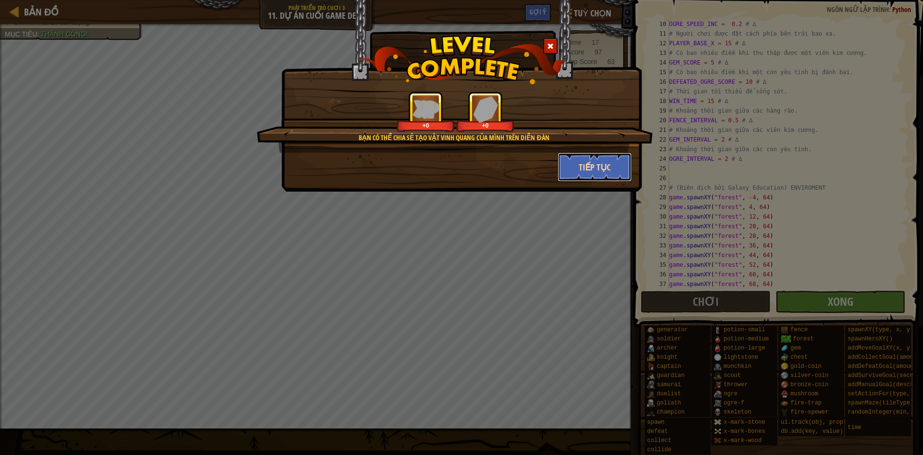
click at [604, 172] on button "Tiếp tục" at bounding box center [595, 166] width 75 height 29
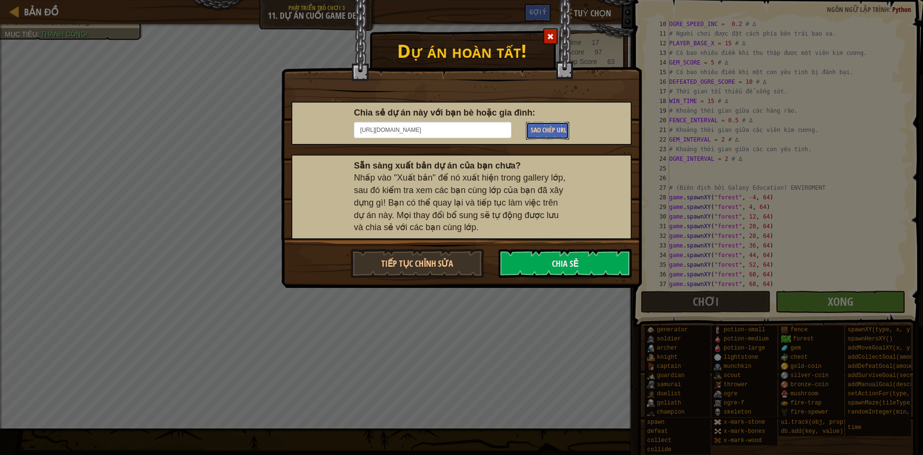
click at [566, 136] on button "Sao chép URL" at bounding box center [547, 131] width 43 height 18
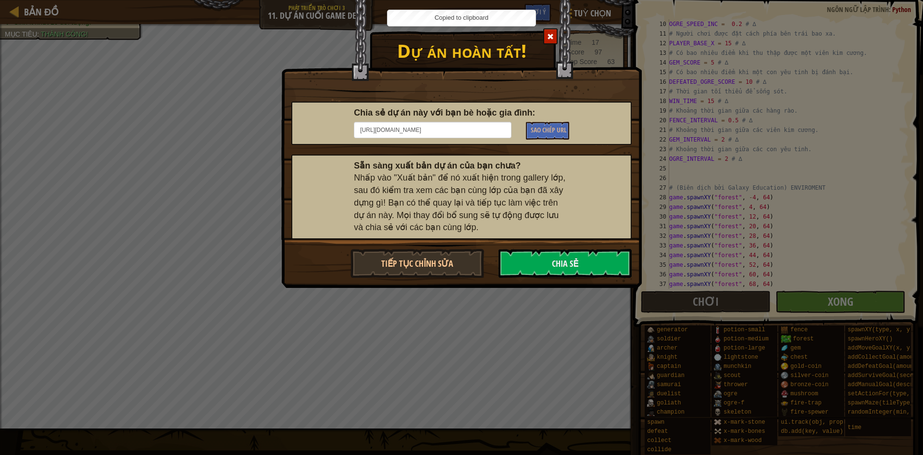
click at [556, 41] on div at bounding box center [550, 36] width 14 height 16
